Goal: Task Accomplishment & Management: Use online tool/utility

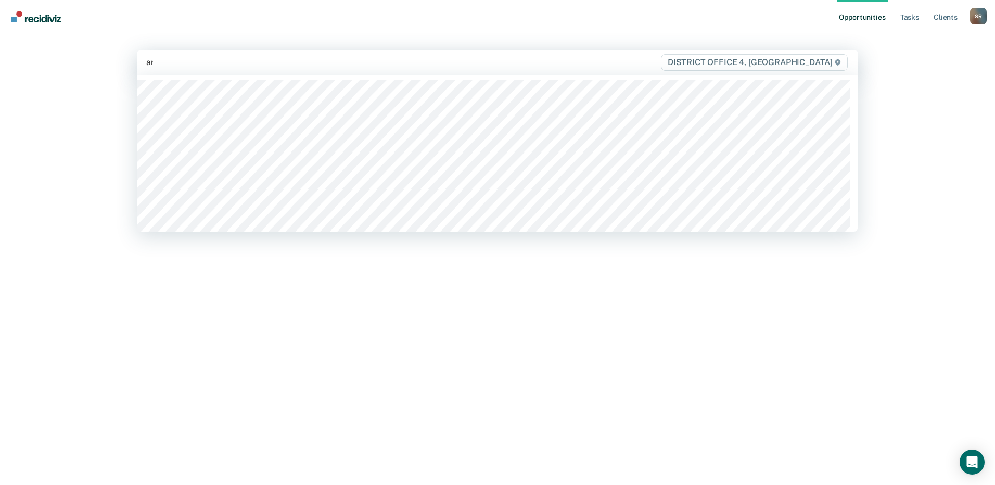
type input "ang"
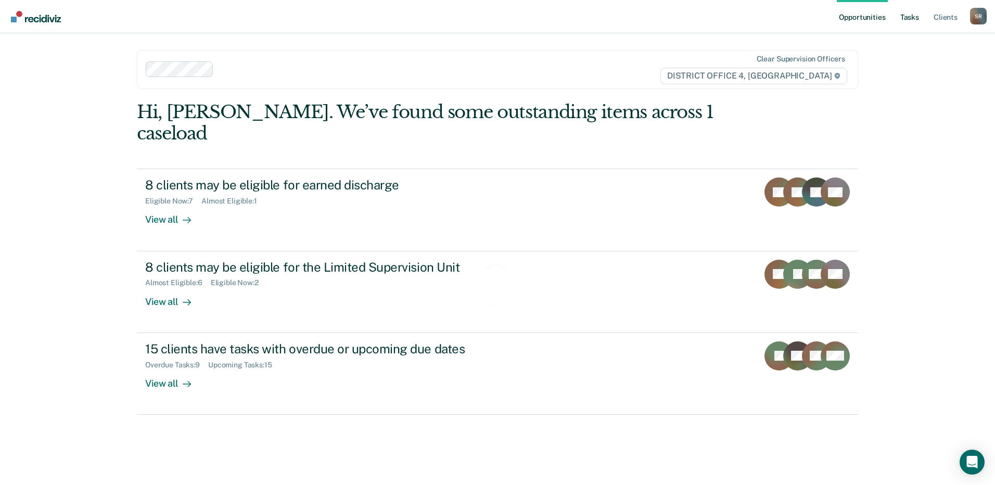
click at [905, 16] on link "Tasks" at bounding box center [909, 16] width 23 height 33
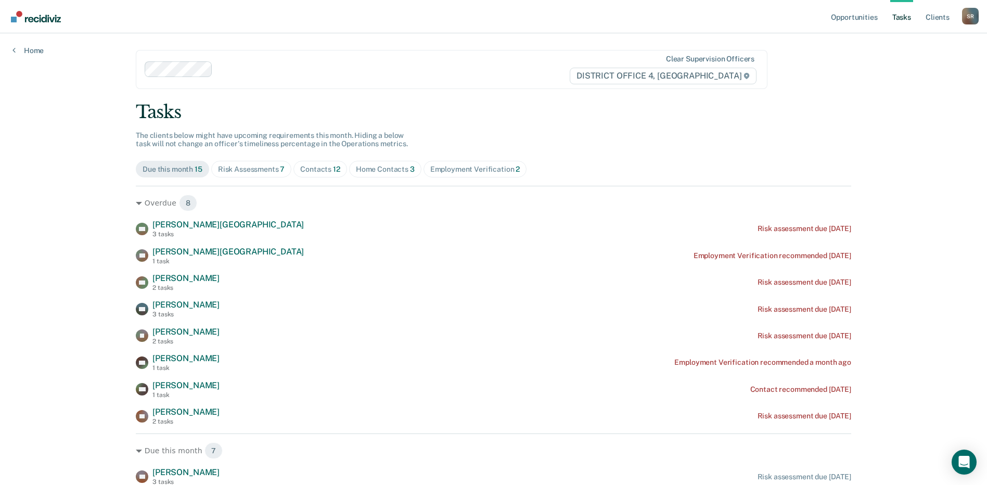
click at [319, 166] on div "Contacts 12" at bounding box center [320, 169] width 40 height 9
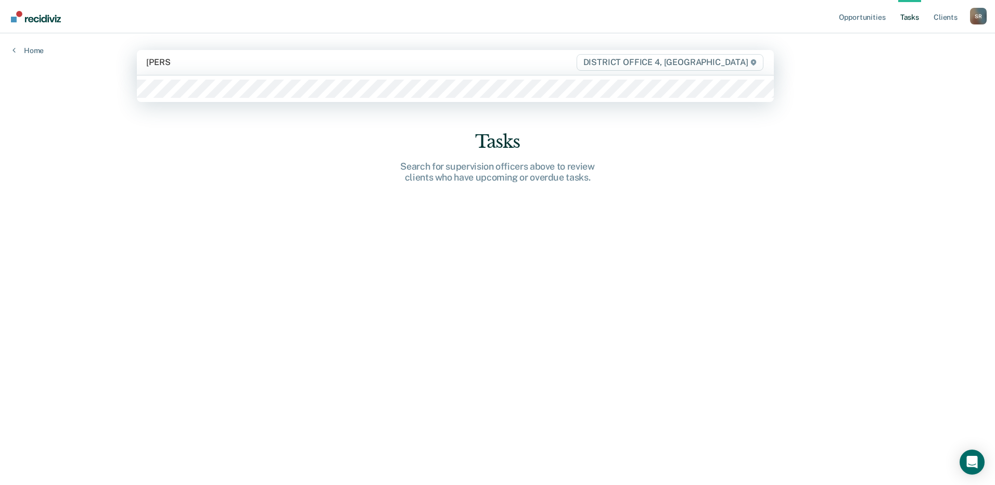
type input "[PERSON_NAME]"
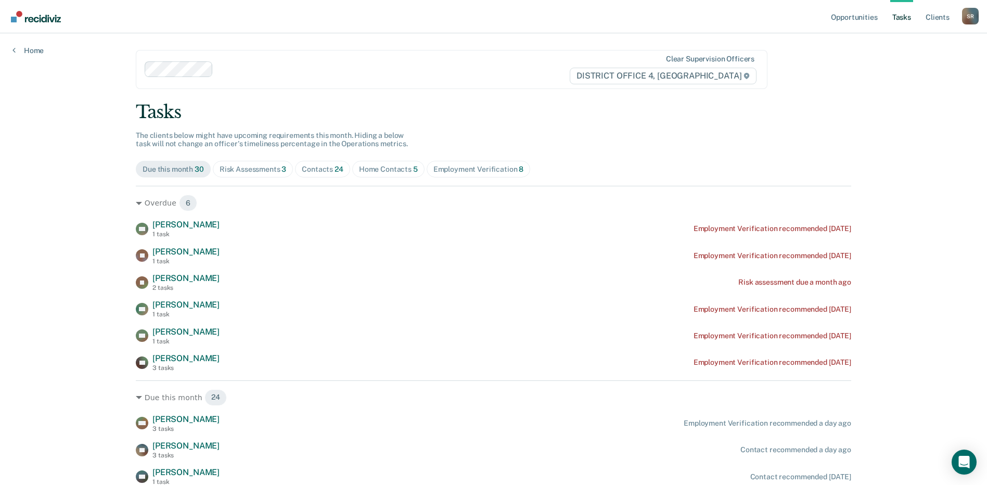
click at [311, 169] on div "Contacts 24" at bounding box center [323, 169] width 42 height 9
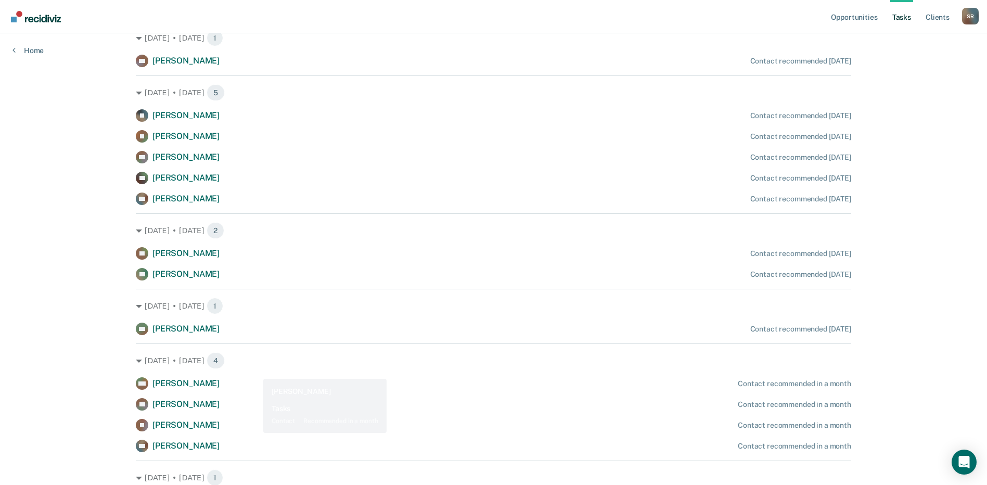
scroll to position [673, 0]
